Goal: Task Accomplishment & Management: Manage account settings

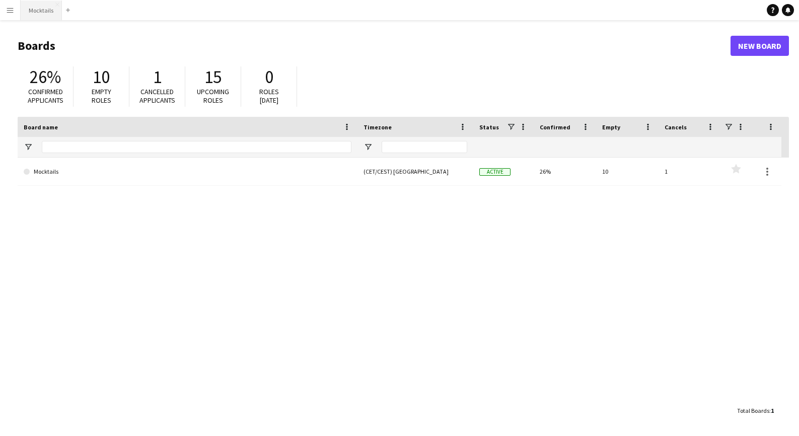
click at [43, 14] on button "Mocktails Close" at bounding box center [41, 11] width 41 height 20
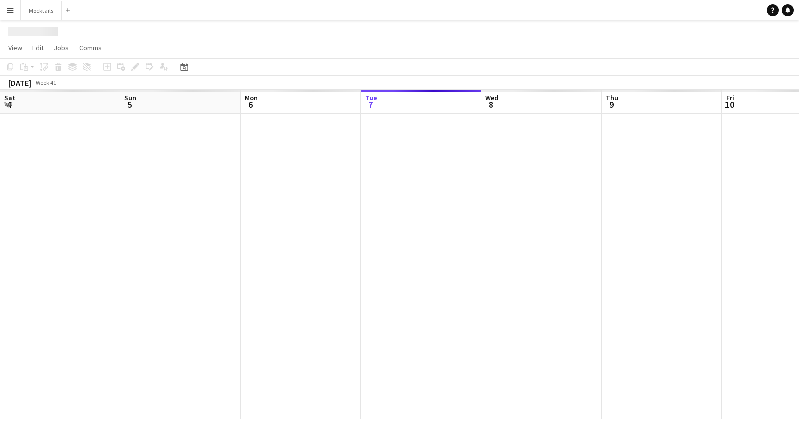
scroll to position [0, 241]
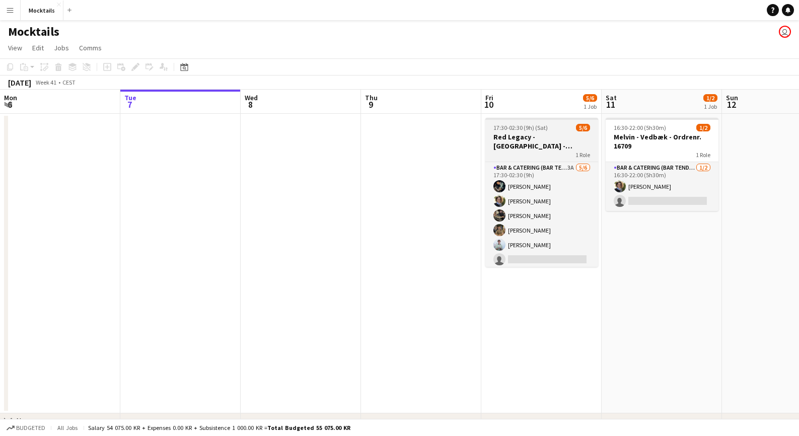
click at [529, 150] on h3 "Red Legacy - [GEOGRAPHIC_DATA] - Organic" at bounding box center [542, 141] width 113 height 18
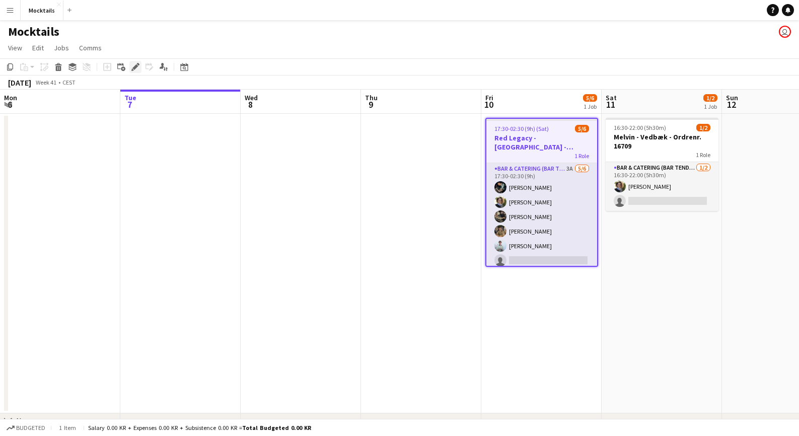
click at [136, 66] on icon at bounding box center [135, 67] width 6 height 6
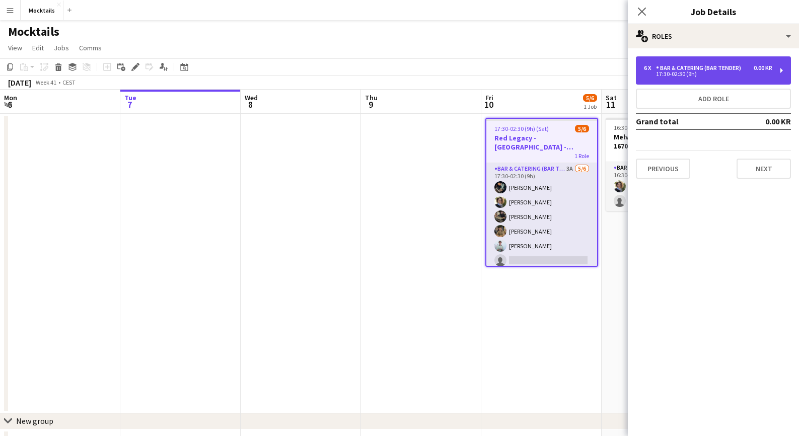
click at [712, 78] on div "6 x Bar & Catering (Bar Tender) 0.00 KR 17:30-02:30 (9h)" at bounding box center [713, 70] width 155 height 28
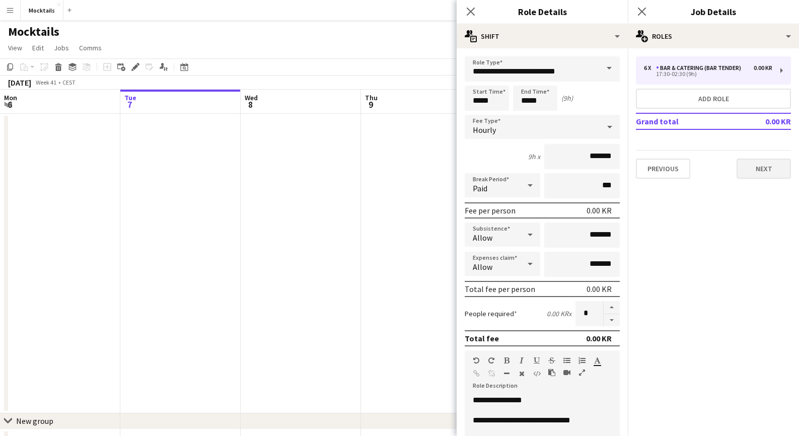
click at [764, 167] on button "Next" at bounding box center [764, 169] width 54 height 20
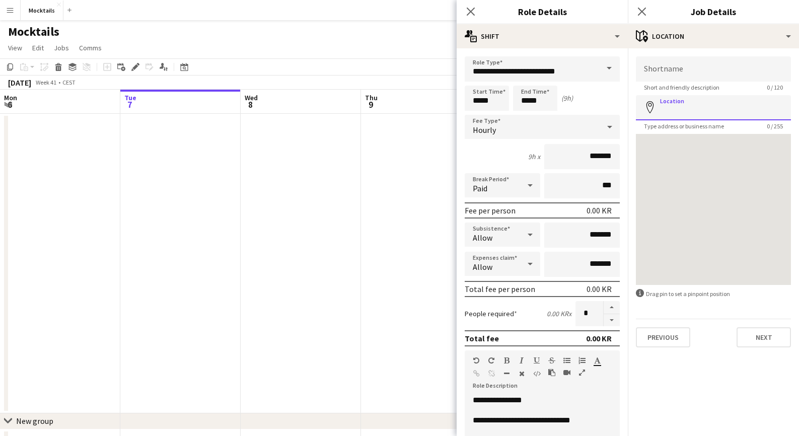
click at [709, 106] on input "Location" at bounding box center [713, 107] width 155 height 25
paste input "**********"
type input "**********"
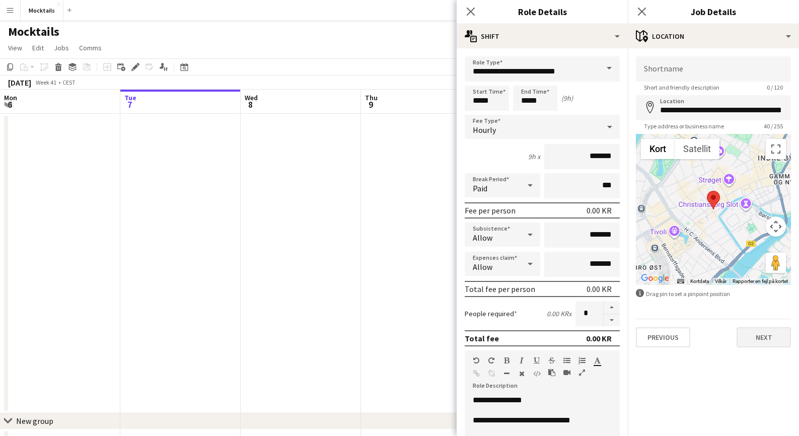
click at [768, 340] on button "Next" at bounding box center [764, 337] width 54 height 20
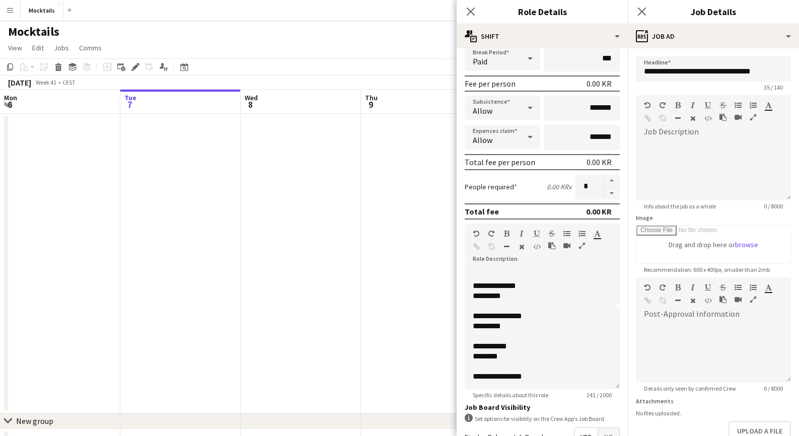
scroll to position [128, 0]
click at [641, 10] on icon at bounding box center [642, 12] width 10 height 10
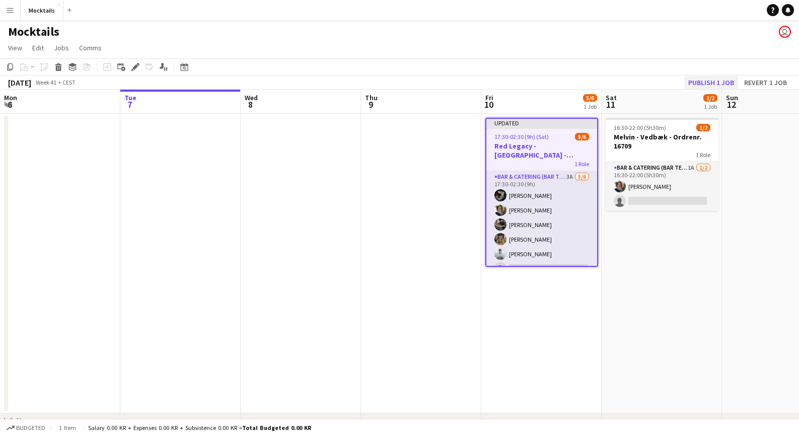
click at [699, 85] on button "Publish 1 job" at bounding box center [711, 82] width 54 height 13
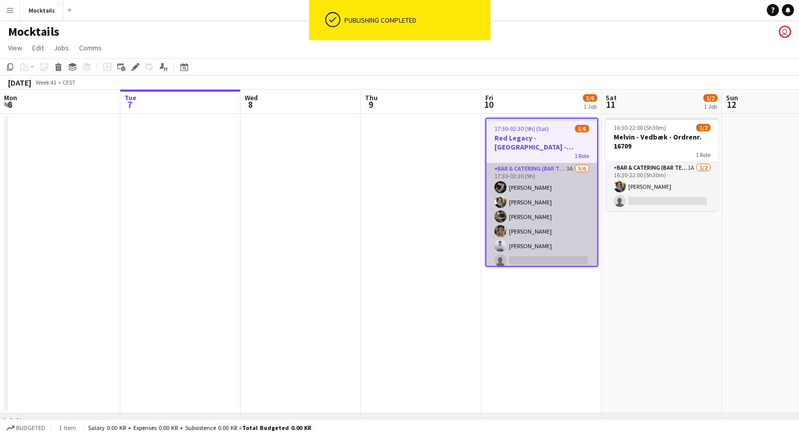
click at [553, 246] on app-card-role "Bar & Catering (Bar Tender) 3A [DATE] 17:30-02:30 (9h) [PERSON_NAME] [PERSON_NA…" at bounding box center [542, 216] width 111 height 107
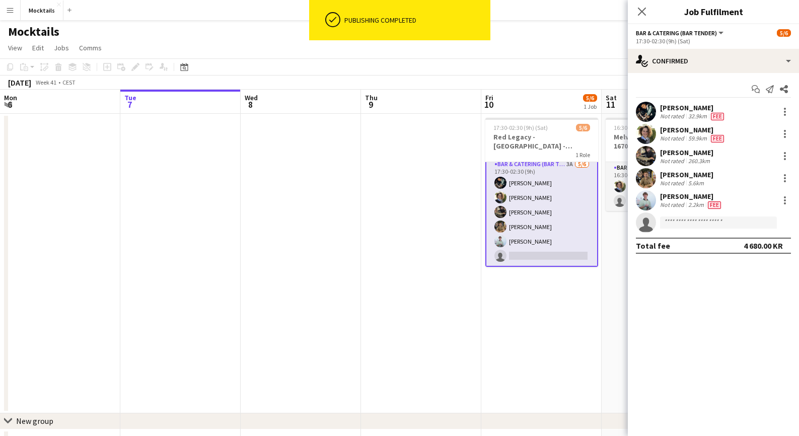
scroll to position [5, 0]
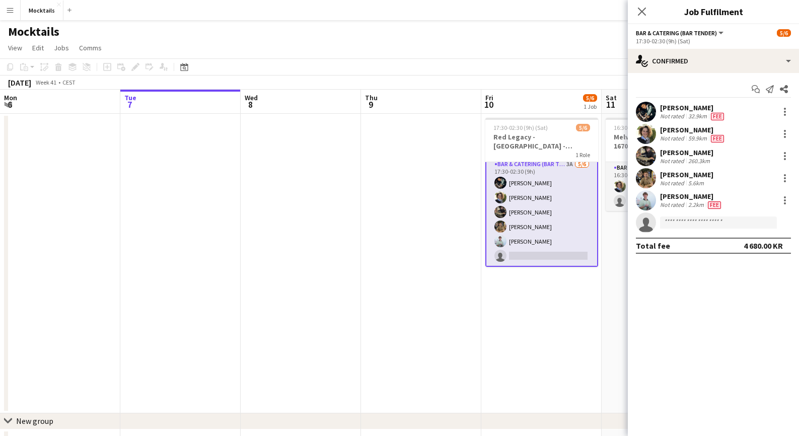
click at [543, 299] on app-date-cell "17:30-02:30 (9h) (Sat) 5/6 Red Legacy - København - Organic 1 Role Bar & Cateri…" at bounding box center [541, 264] width 120 height 300
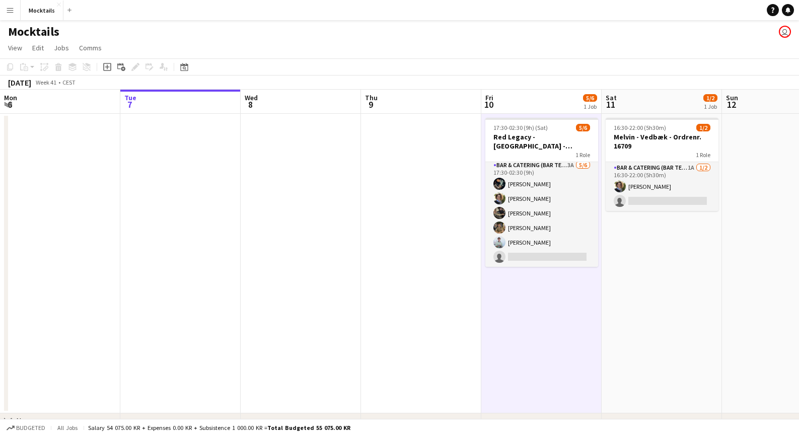
click at [545, 297] on app-date-cell "17:30-02:30 (9h) (Sat) 5/6 Red Legacy - København - Organic 1 Role Bar & Cateri…" at bounding box center [541, 264] width 120 height 300
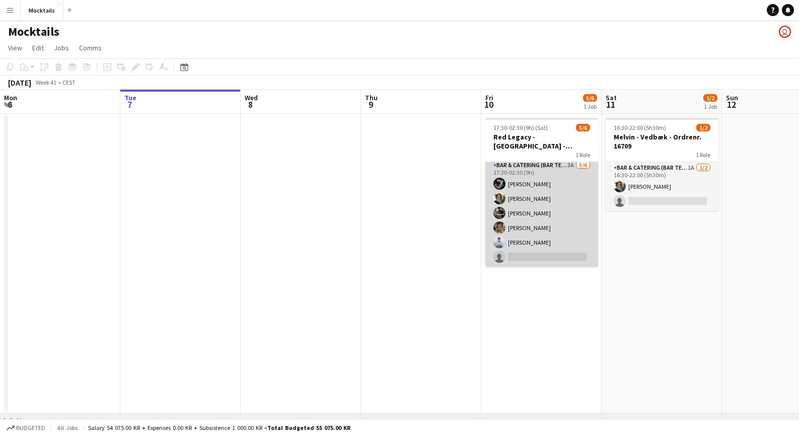
click at [556, 203] on app-card-role "Bar & Catering (Bar Tender) 3A [DATE] 17:30-02:30 (9h) [PERSON_NAME] [PERSON_NA…" at bounding box center [542, 213] width 113 height 107
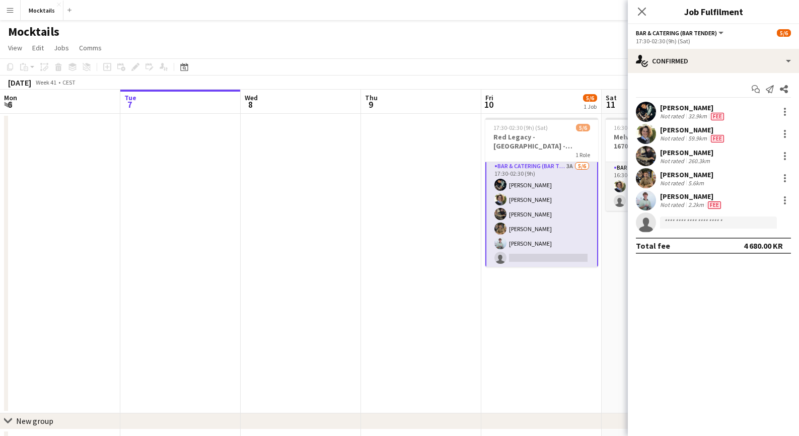
click at [550, 306] on app-date-cell "17:30-02:30 (9h) (Sat) 5/6 Red Legacy - København - Organic 1 Role Bar & Cateri…" at bounding box center [541, 264] width 120 height 300
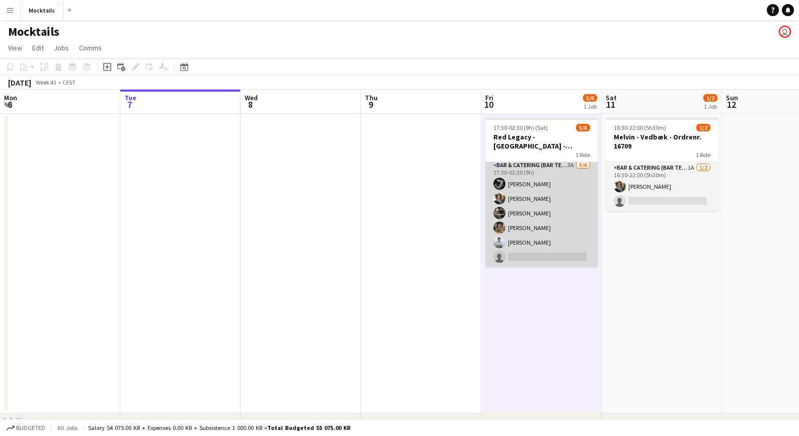
click at [550, 207] on app-card-role "Bar & Catering (Bar Tender) 3A [DATE] 17:30-02:30 (9h) [PERSON_NAME] [PERSON_NA…" at bounding box center [542, 213] width 113 height 107
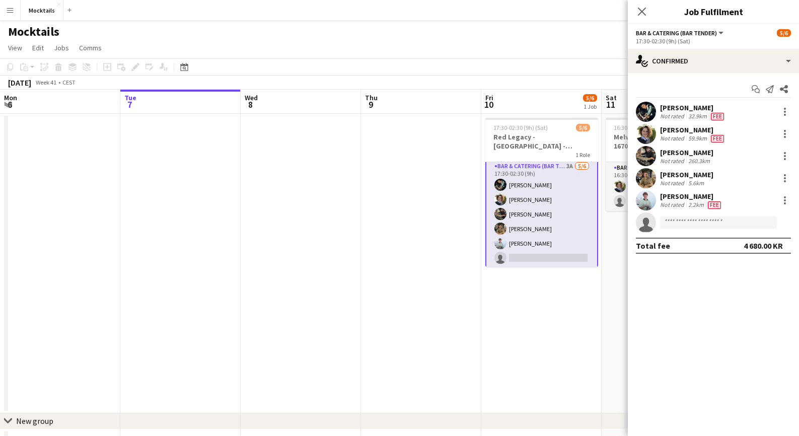
click at [544, 297] on app-date-cell "17:30-02:30 (9h) (Sat) 5/6 Red Legacy - København - Organic 1 Role Bar & Cateri…" at bounding box center [541, 264] width 120 height 300
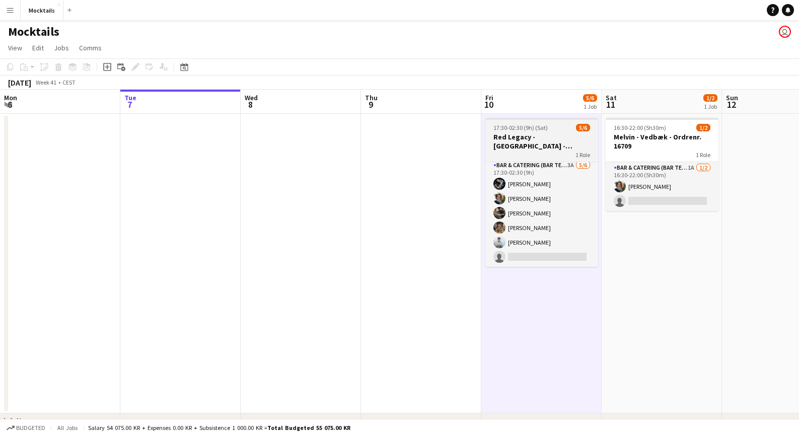
click at [549, 140] on h3 "Red Legacy - [GEOGRAPHIC_DATA] - Organic" at bounding box center [542, 141] width 113 height 18
